Goal: Download file/media

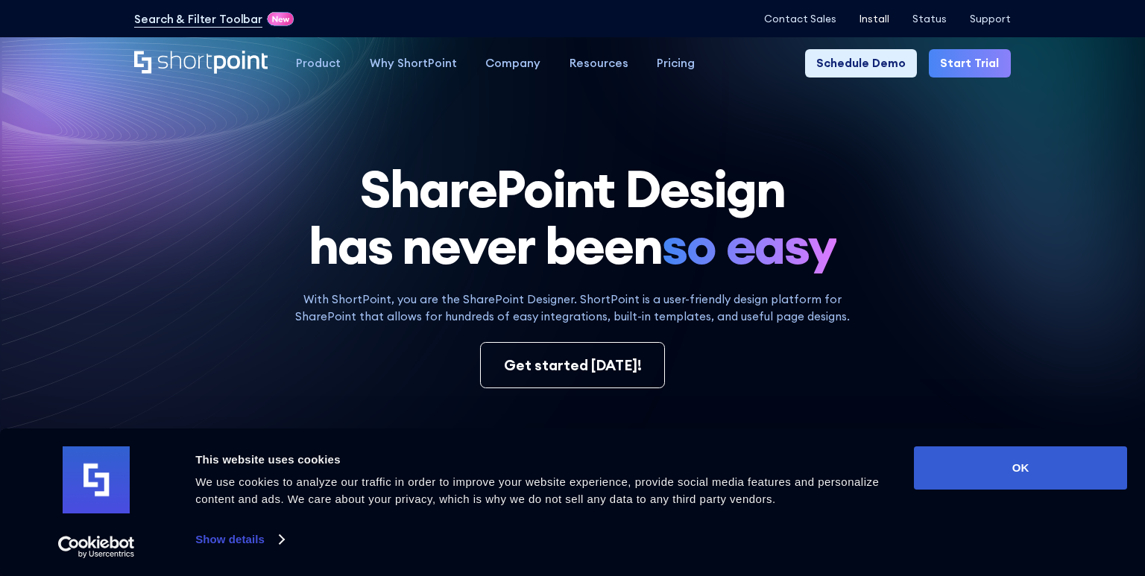
click at [883, 17] on p "Install" at bounding box center [875, 19] width 30 height 12
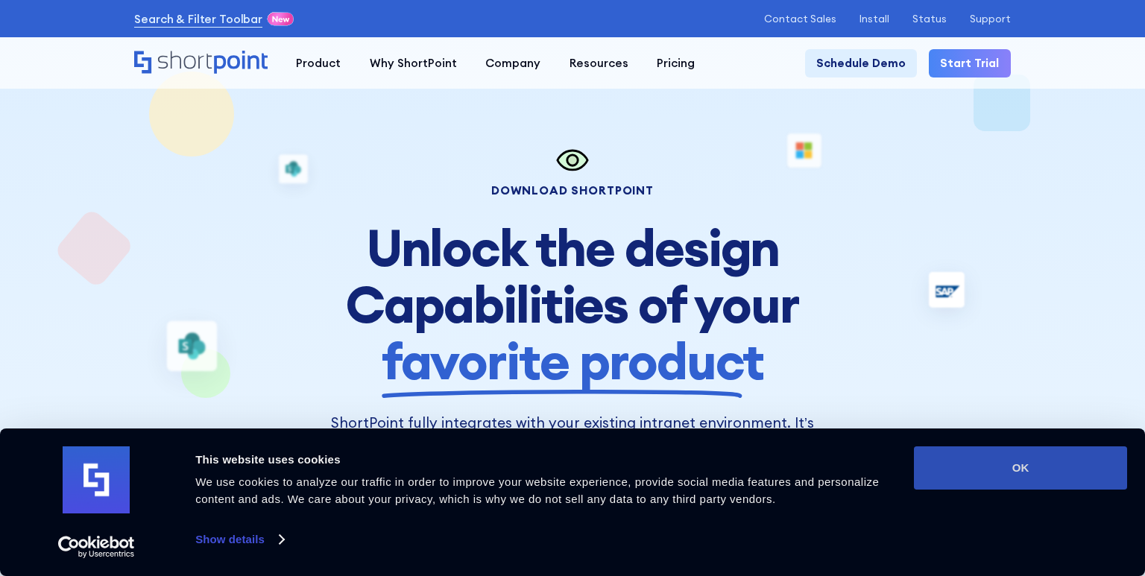
click at [978, 483] on button "OK" at bounding box center [1020, 468] width 213 height 43
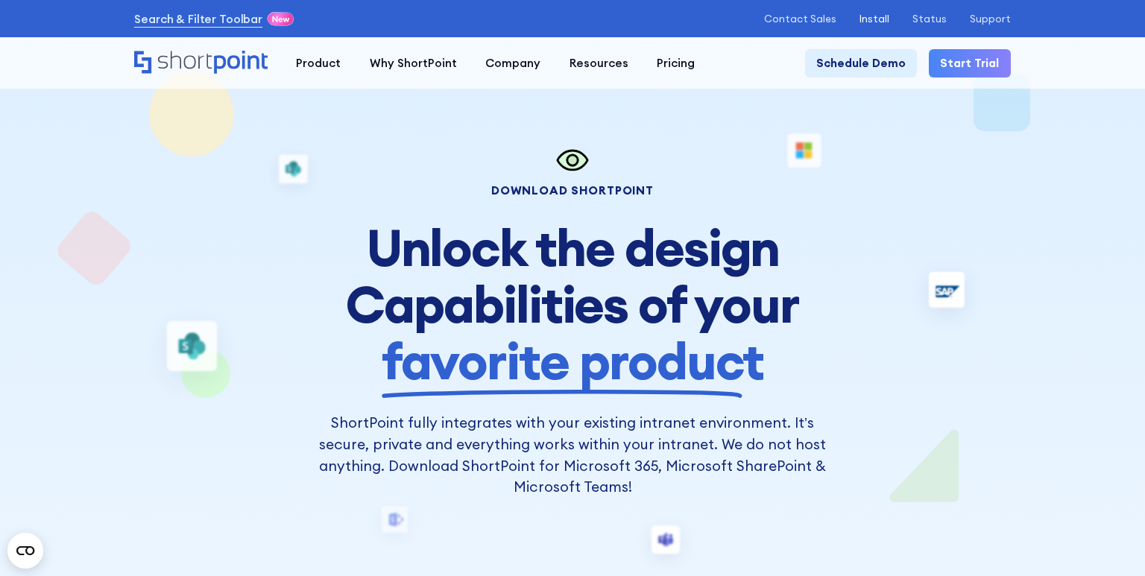
click at [871, 15] on p "Install" at bounding box center [875, 19] width 30 height 12
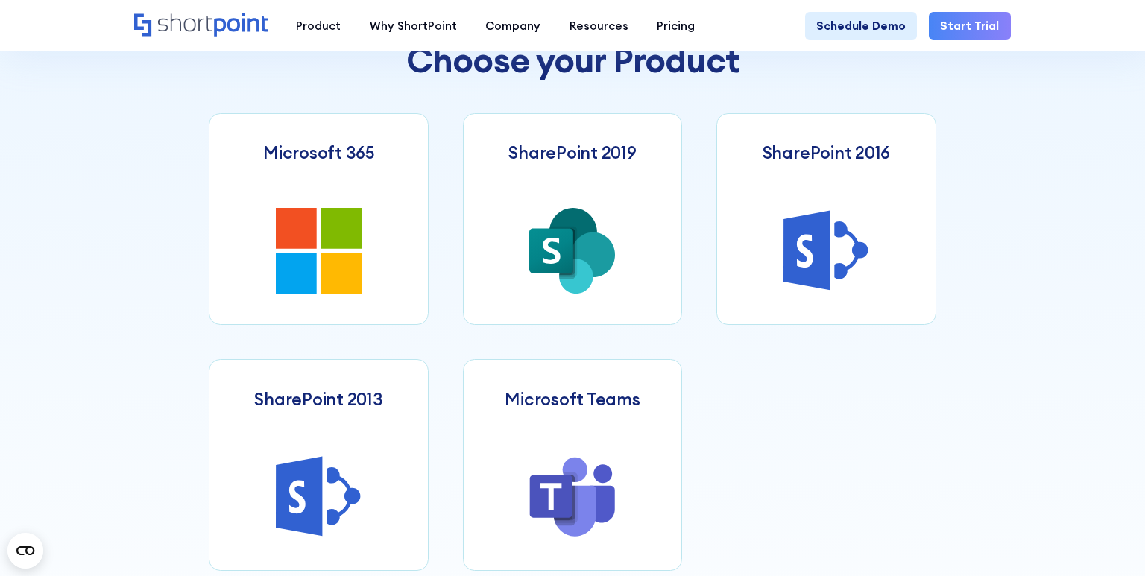
scroll to position [663, 0]
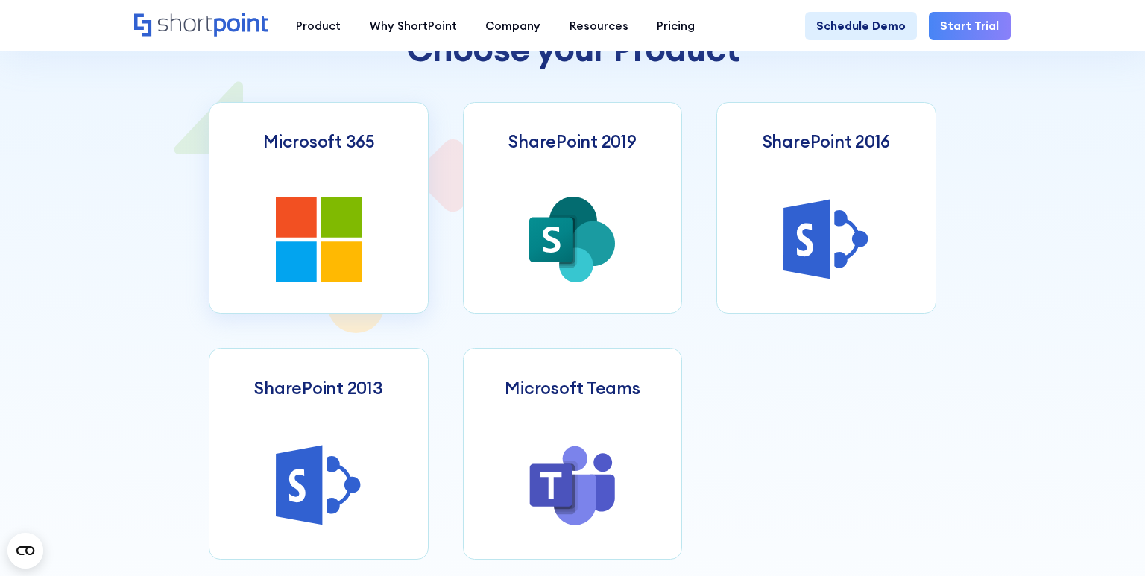
click at [382, 237] on link "Microsoft 365" at bounding box center [318, 208] width 219 height 212
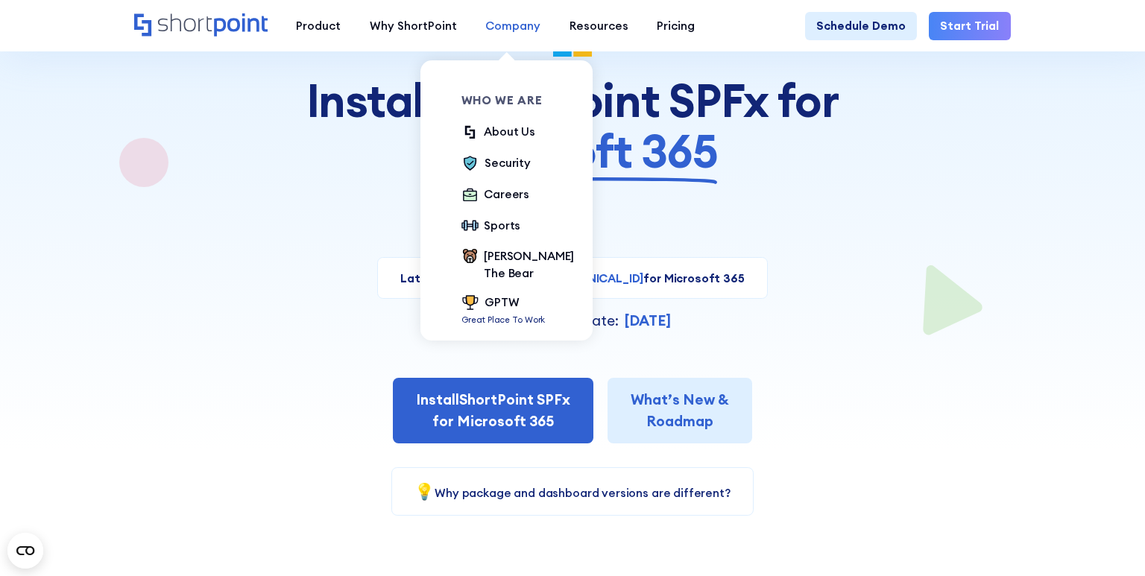
scroll to position [272, 0]
